Goal: Information Seeking & Learning: Check status

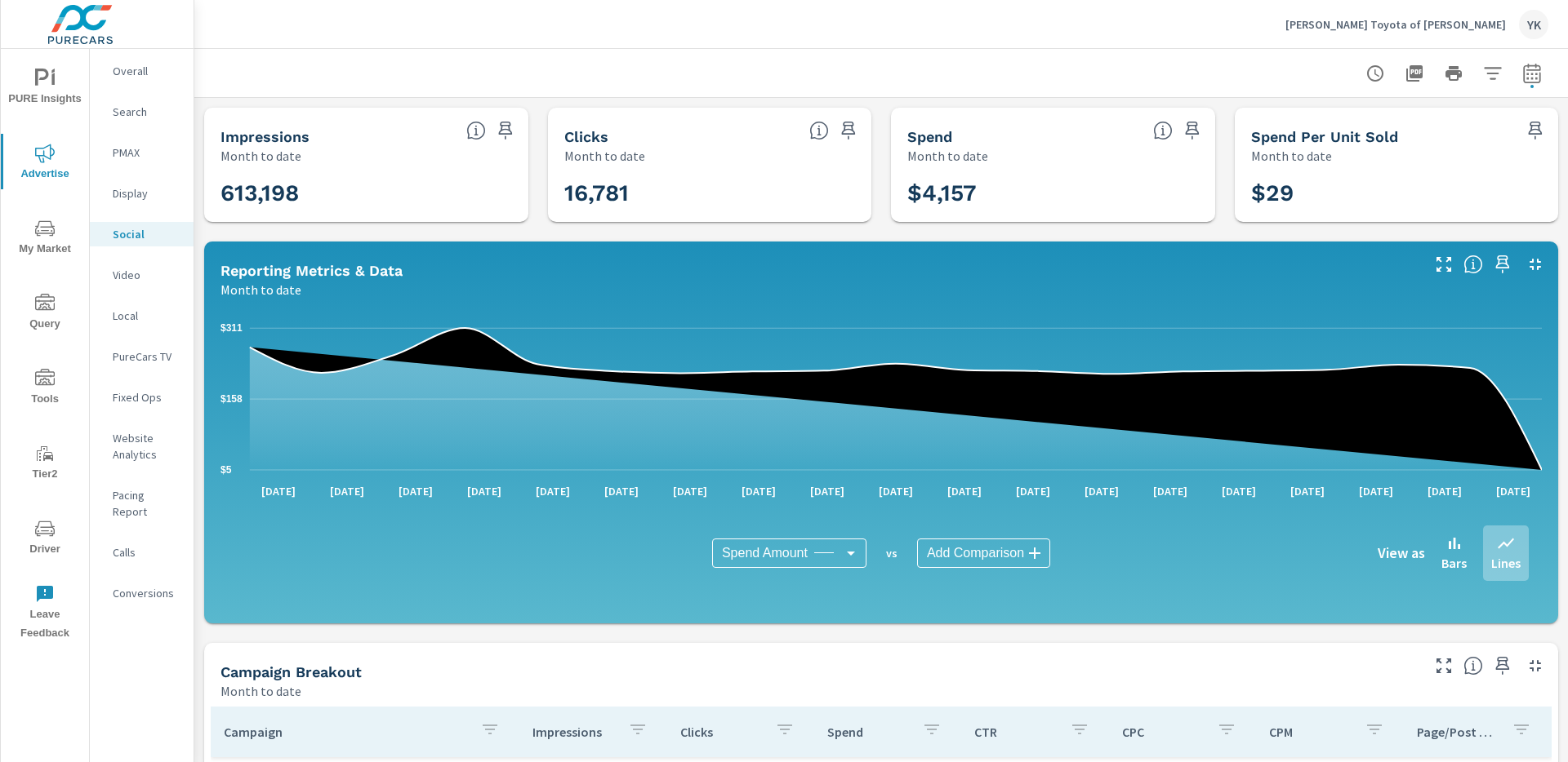
scroll to position [407, 0]
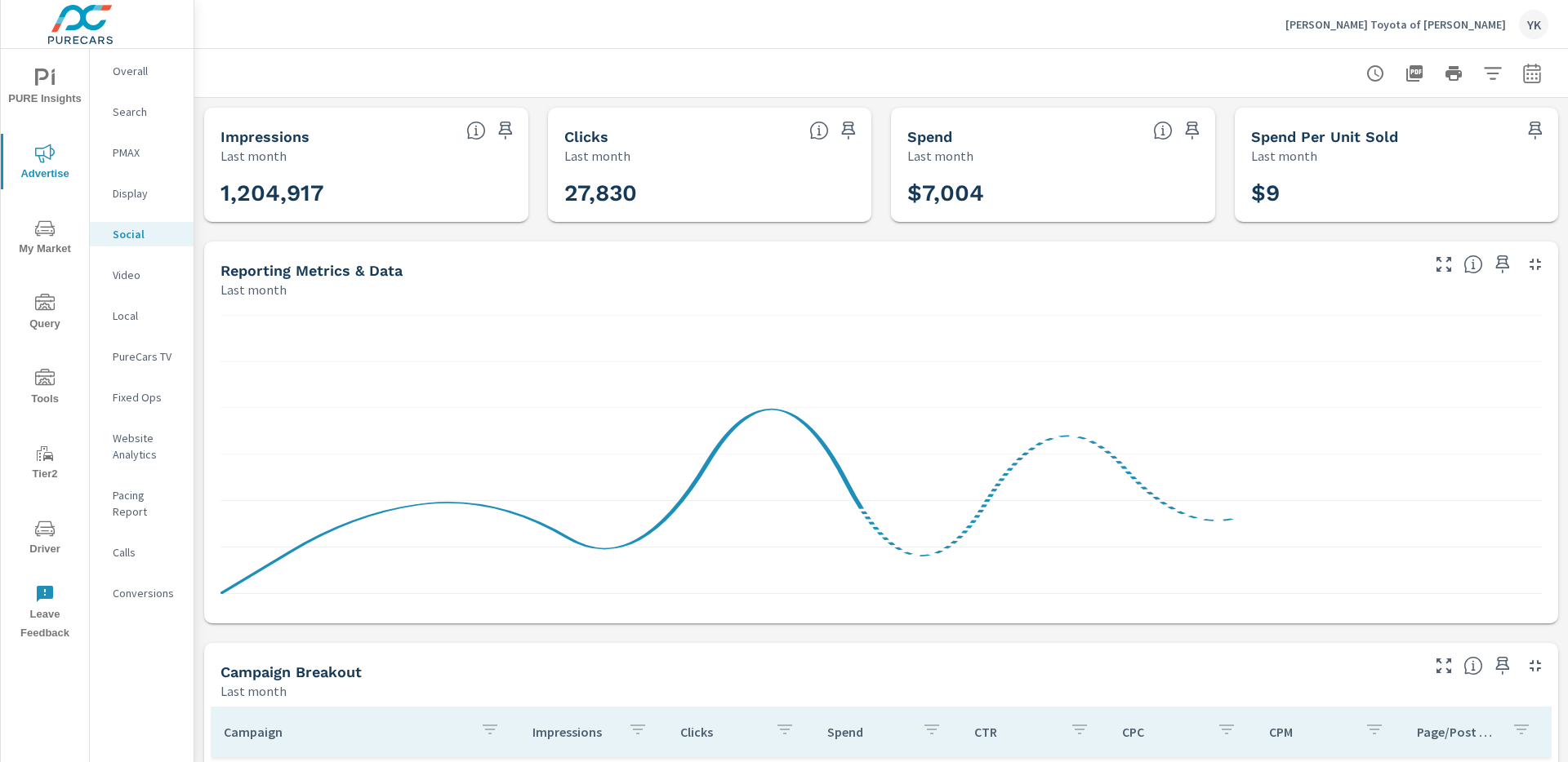
click at [1544, 77] on button "button" at bounding box center [1532, 73] width 32 height 32
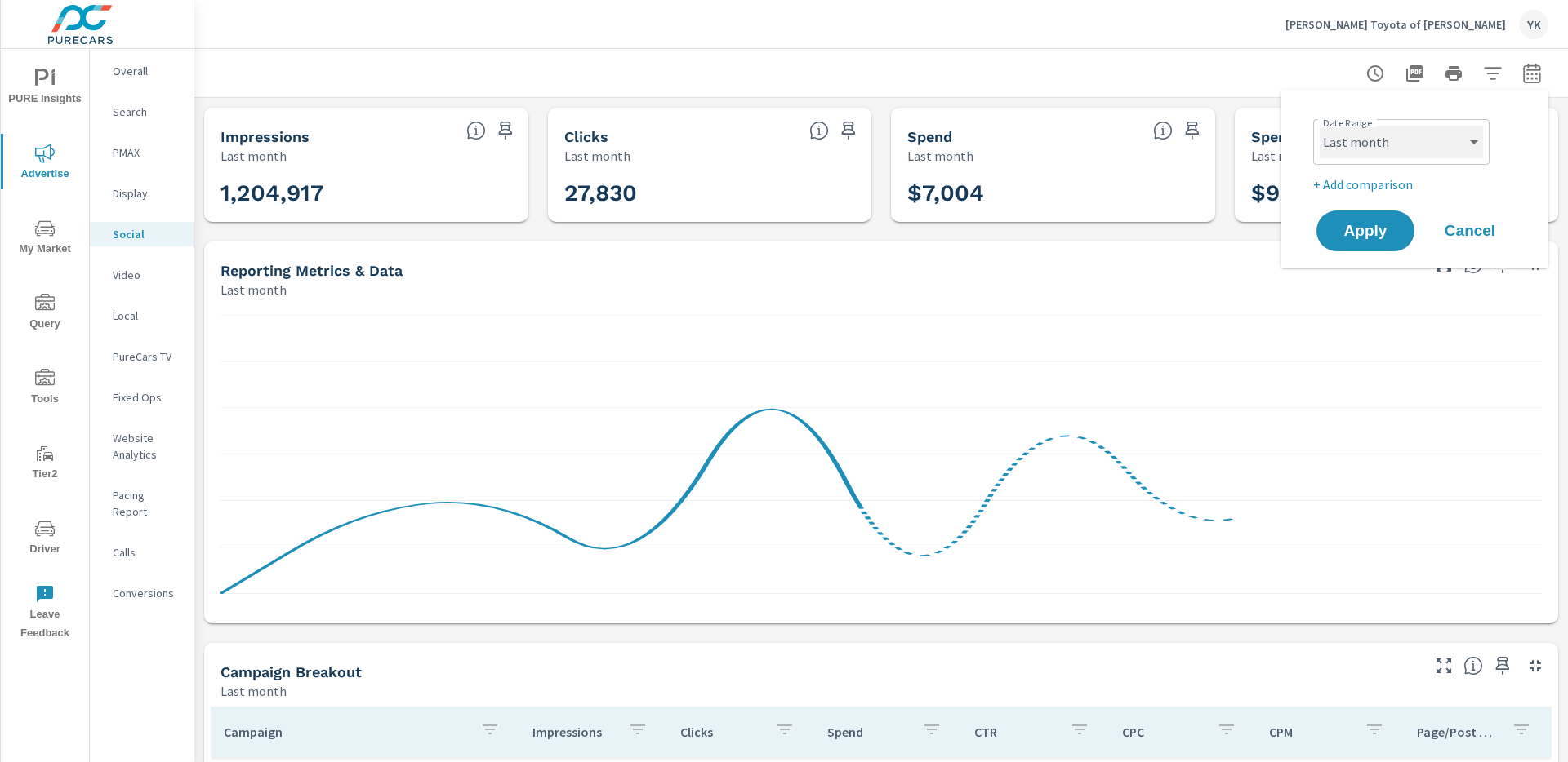
click at [1392, 147] on select "Custom Yesterday Last week Last 7 days Last 14 days Last 30 days Last 45 days L…" at bounding box center [1401, 141] width 163 height 32
click at [1320, 126] on select "Custom Yesterday Last week Last 7 days Last 14 days Last 30 days Last 45 days L…" at bounding box center [1401, 141] width 163 height 32
select select "Month to date"
click at [1342, 225] on span "Apply" at bounding box center [1366, 231] width 67 height 16
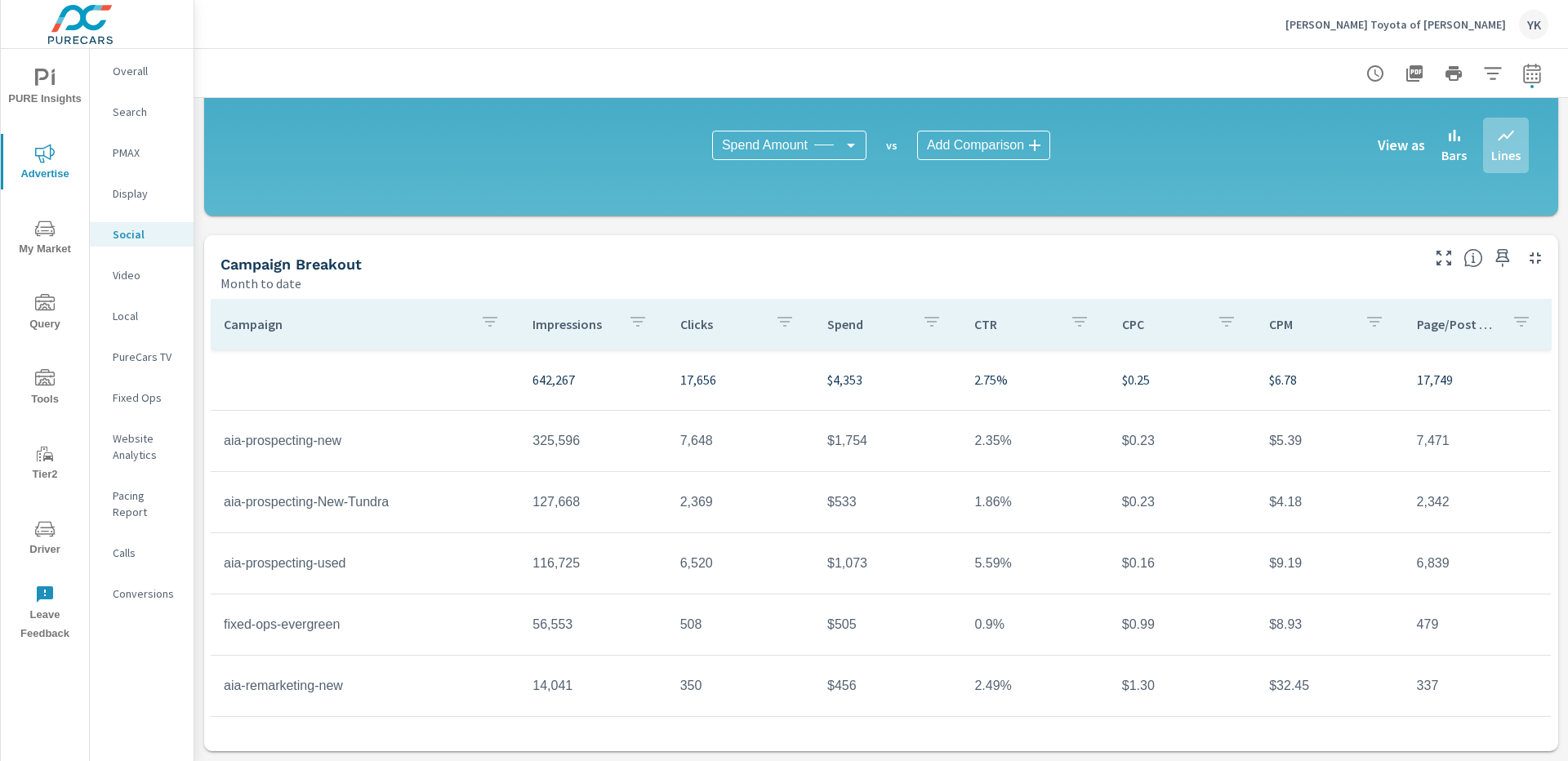
scroll to position [58, 0]
click at [385, 354] on tr "aia-prospecting-new 325,596 7,648 $1,754 2.35% $0.23 $5.39 7,471" at bounding box center [881, 383] width 1340 height 61
click at [688, 478] on tr "aia-prospecting-used 116,725 6,520 $1,073 5.59% $0.16 $9.19 6,839" at bounding box center [881, 505] width 1340 height 61
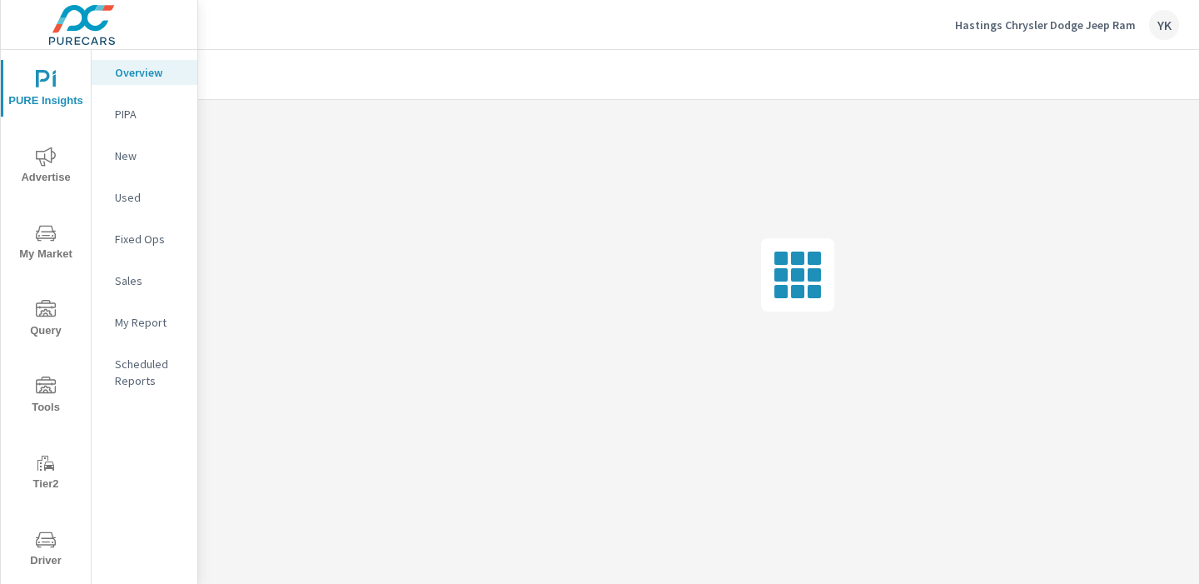
click at [26, 528] on button "Driver" at bounding box center [46, 547] width 90 height 57
